Goal: Task Accomplishment & Management: Manage account settings

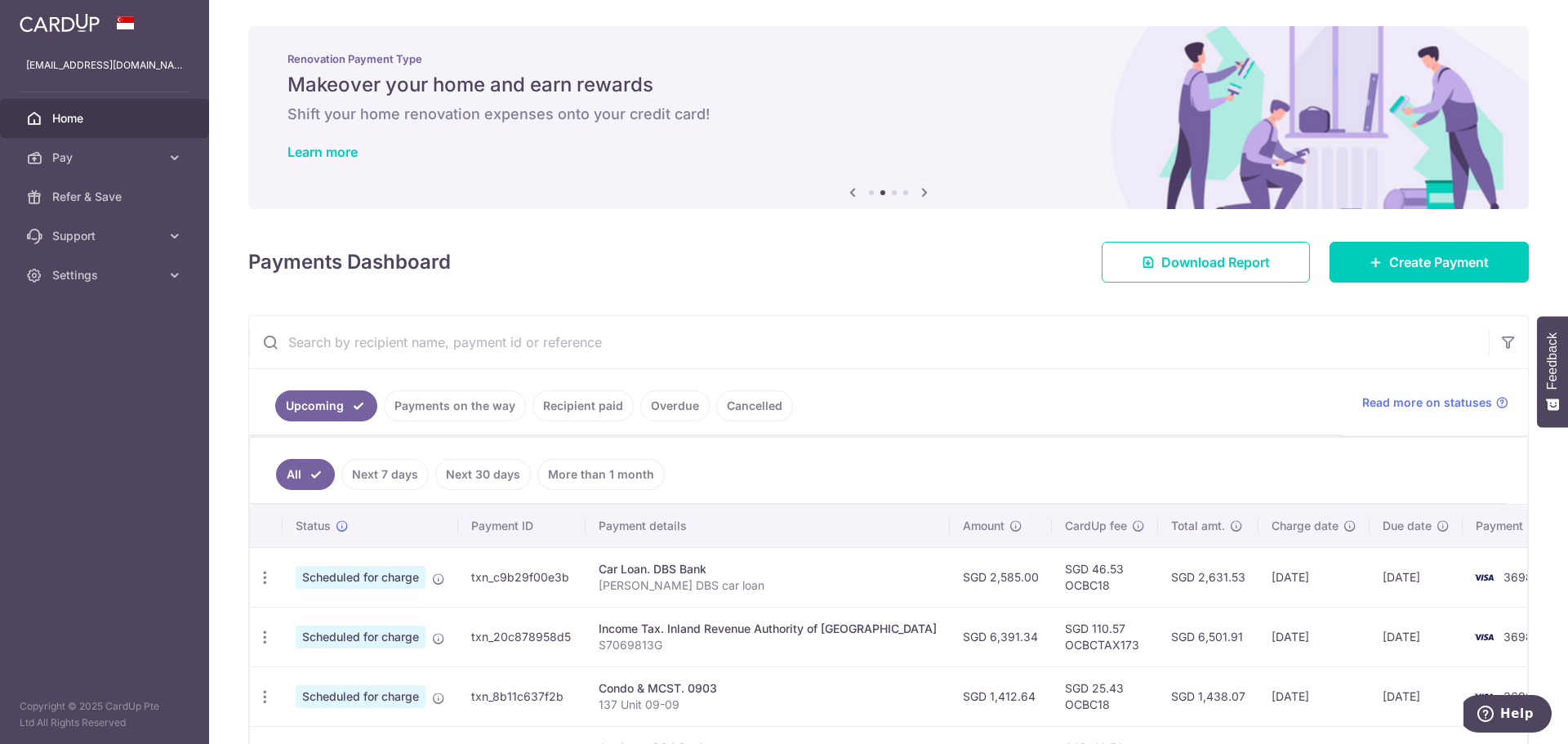
scroll to position [82, 0]
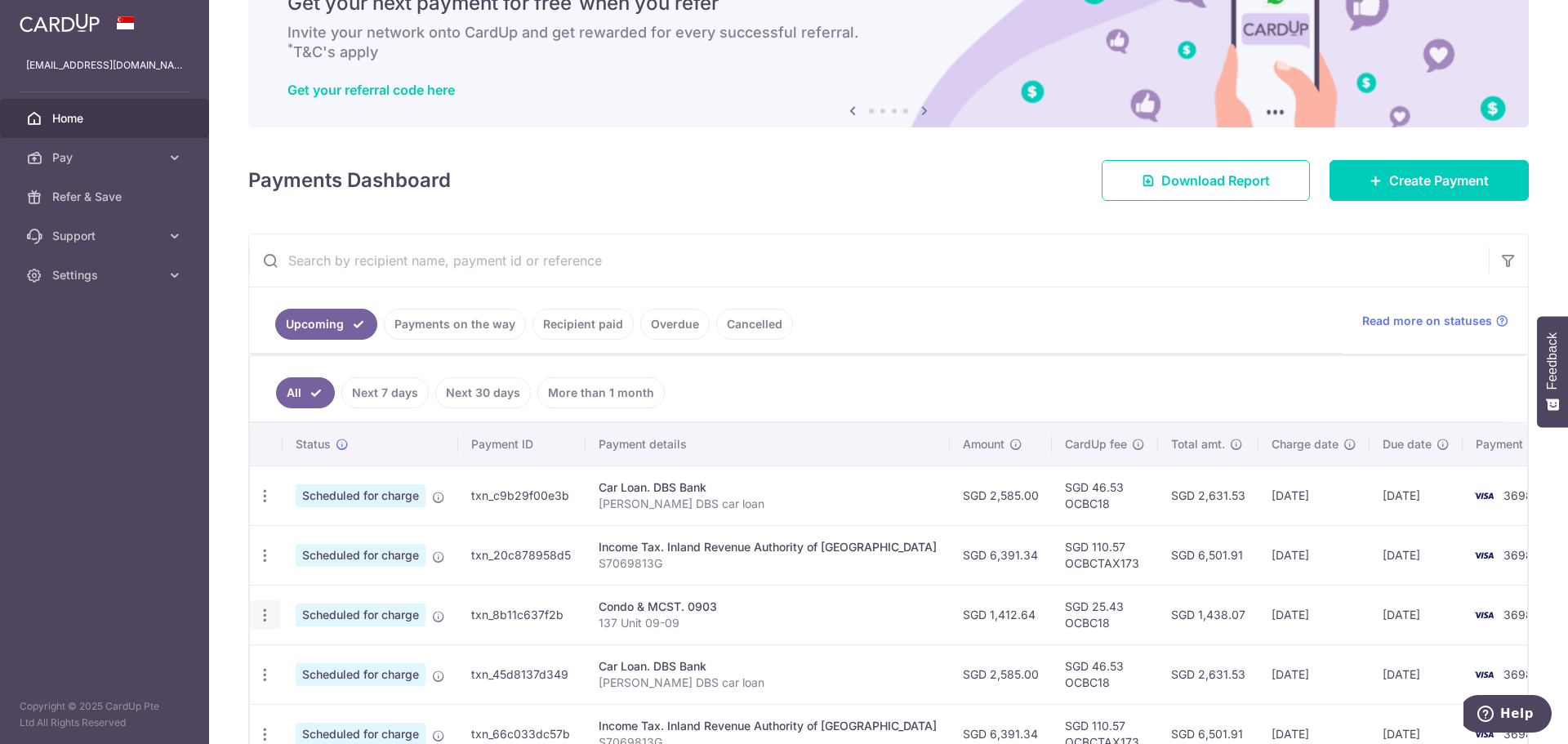
click at [266, 619] on icon "button" at bounding box center [265, 616] width 17 height 17
click at [975, 203] on div "× Pause Schedule Pause all future payments in this series Pause just this one p…" at bounding box center [889, 372] width 1359 height 744
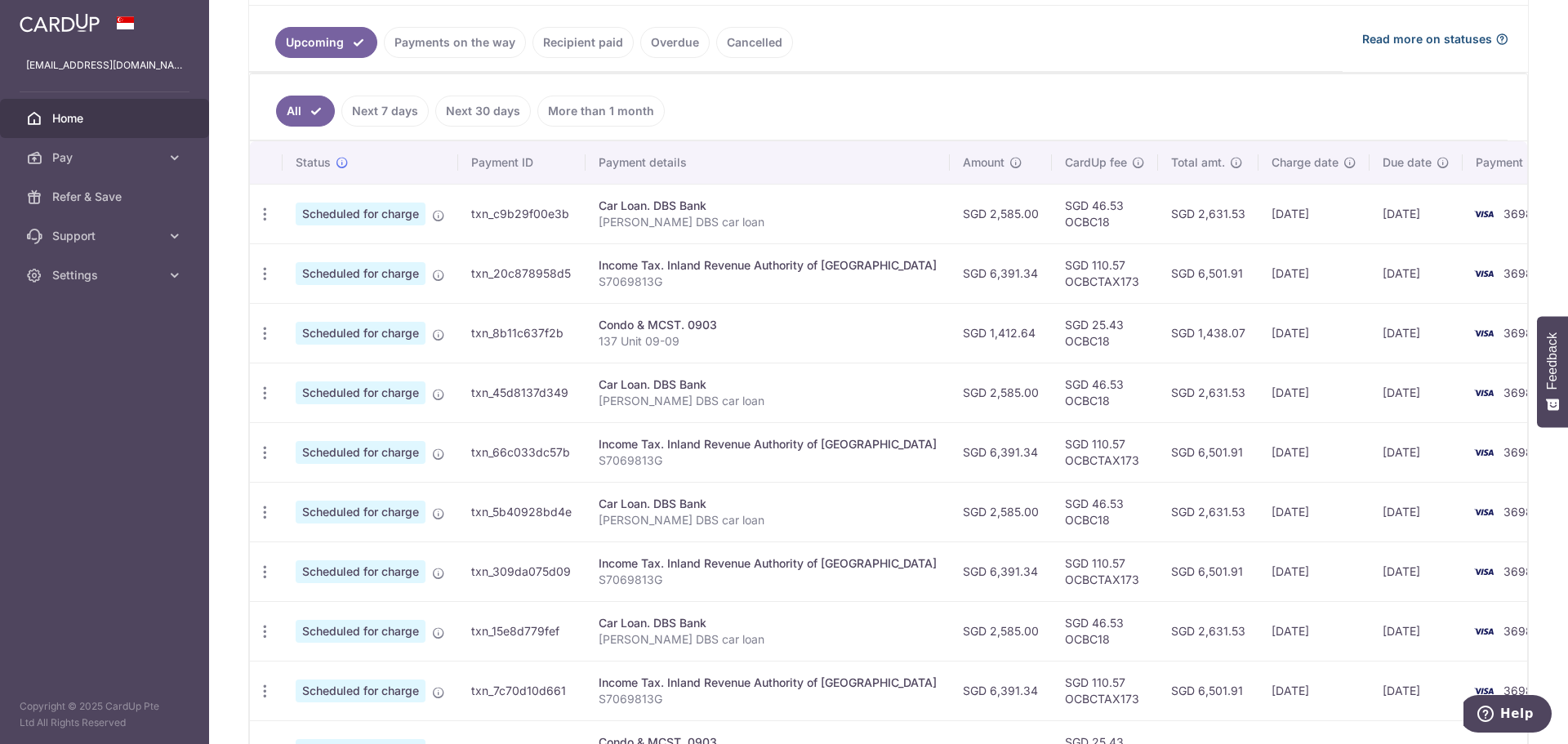
scroll to position [0, 0]
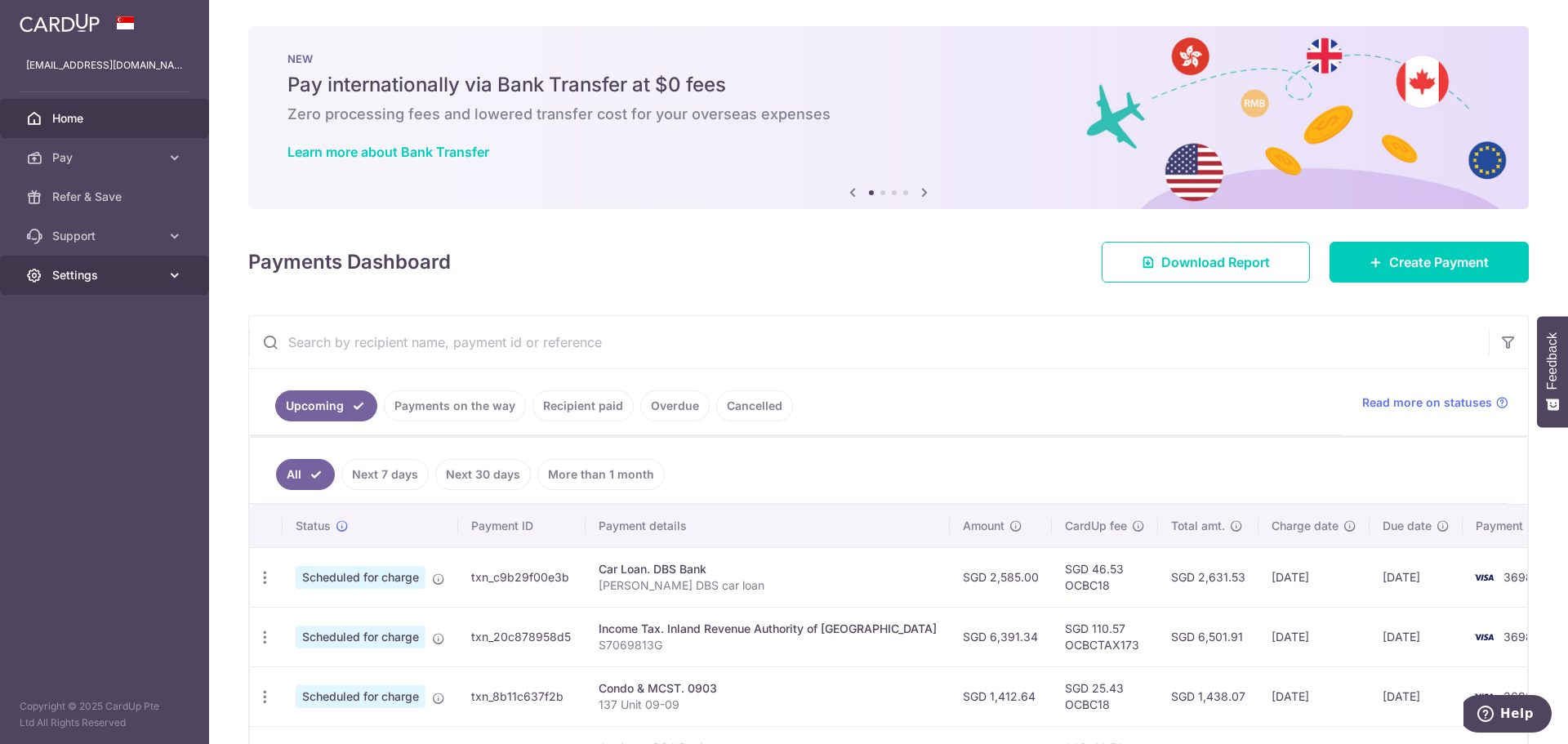
click at [97, 274] on span "Settings" at bounding box center [106, 275] width 108 height 16
click at [79, 350] on span "Logout" at bounding box center [106, 353] width 108 height 16
